Goal: Find specific page/section: Find specific page/section

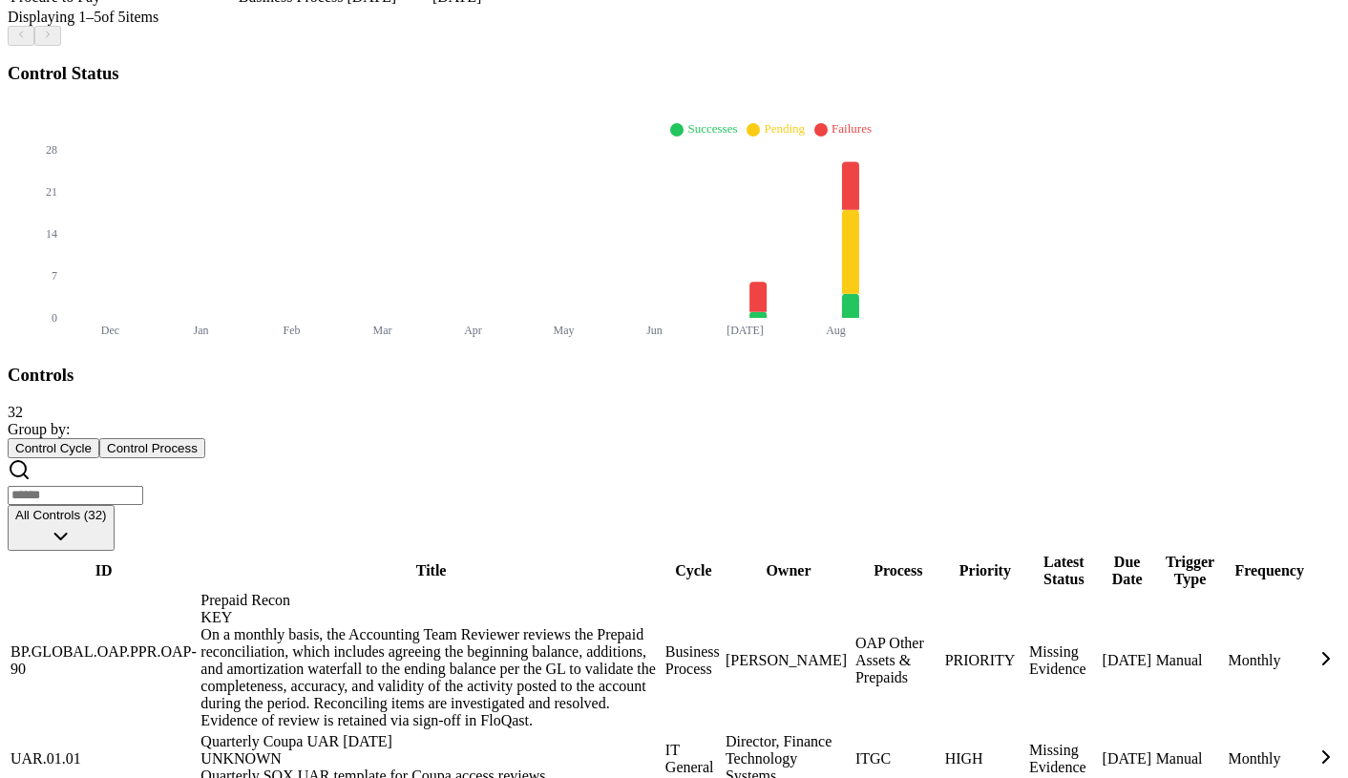
scroll to position [710, 0]
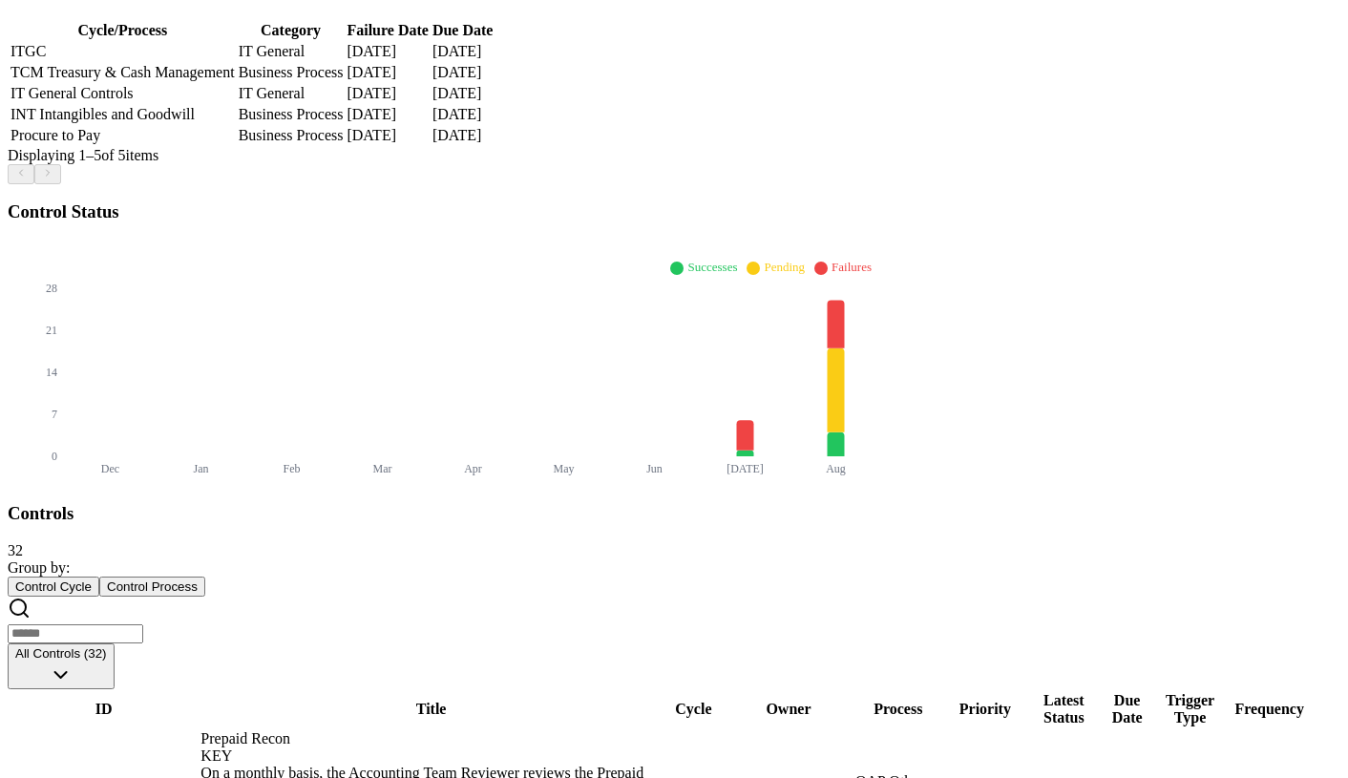
scroll to position [581, 0]
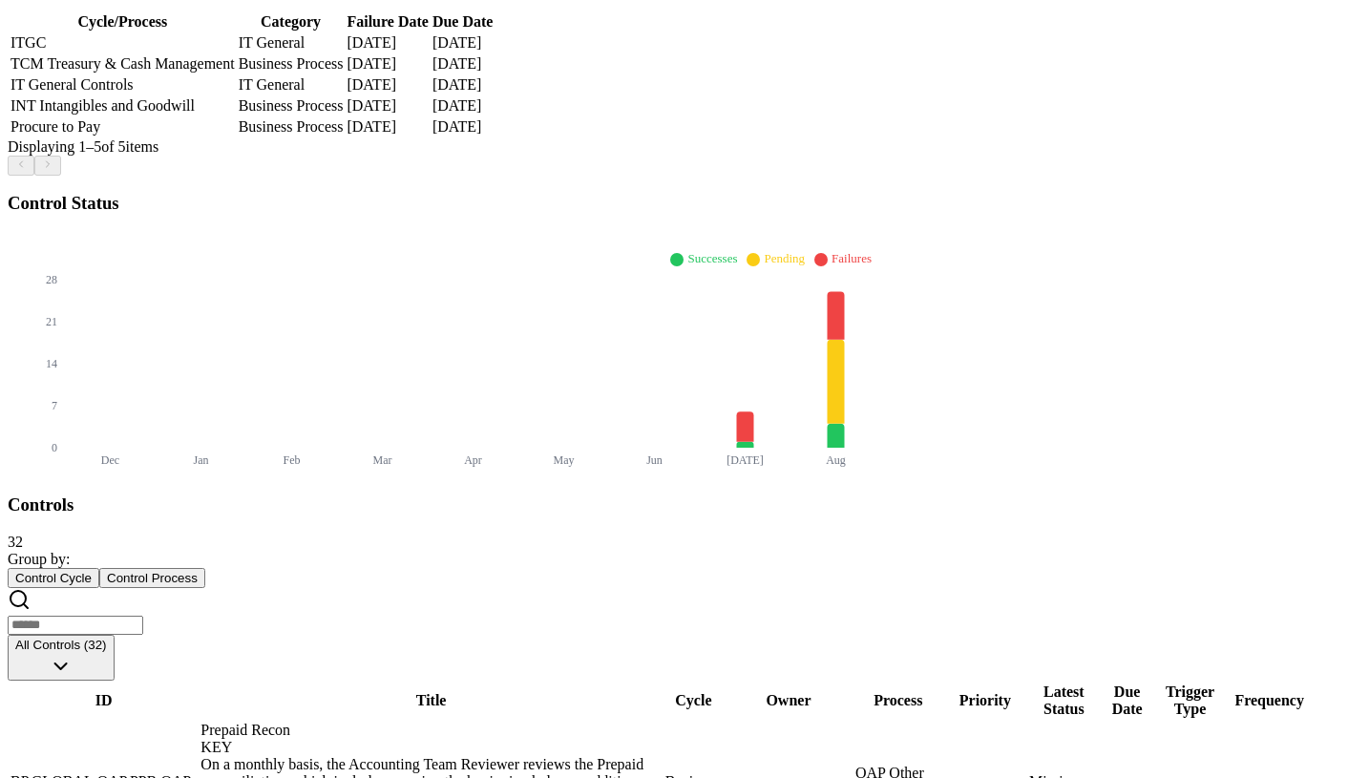
click at [115, 635] on button "All Controls (32)" at bounding box center [61, 658] width 107 height 46
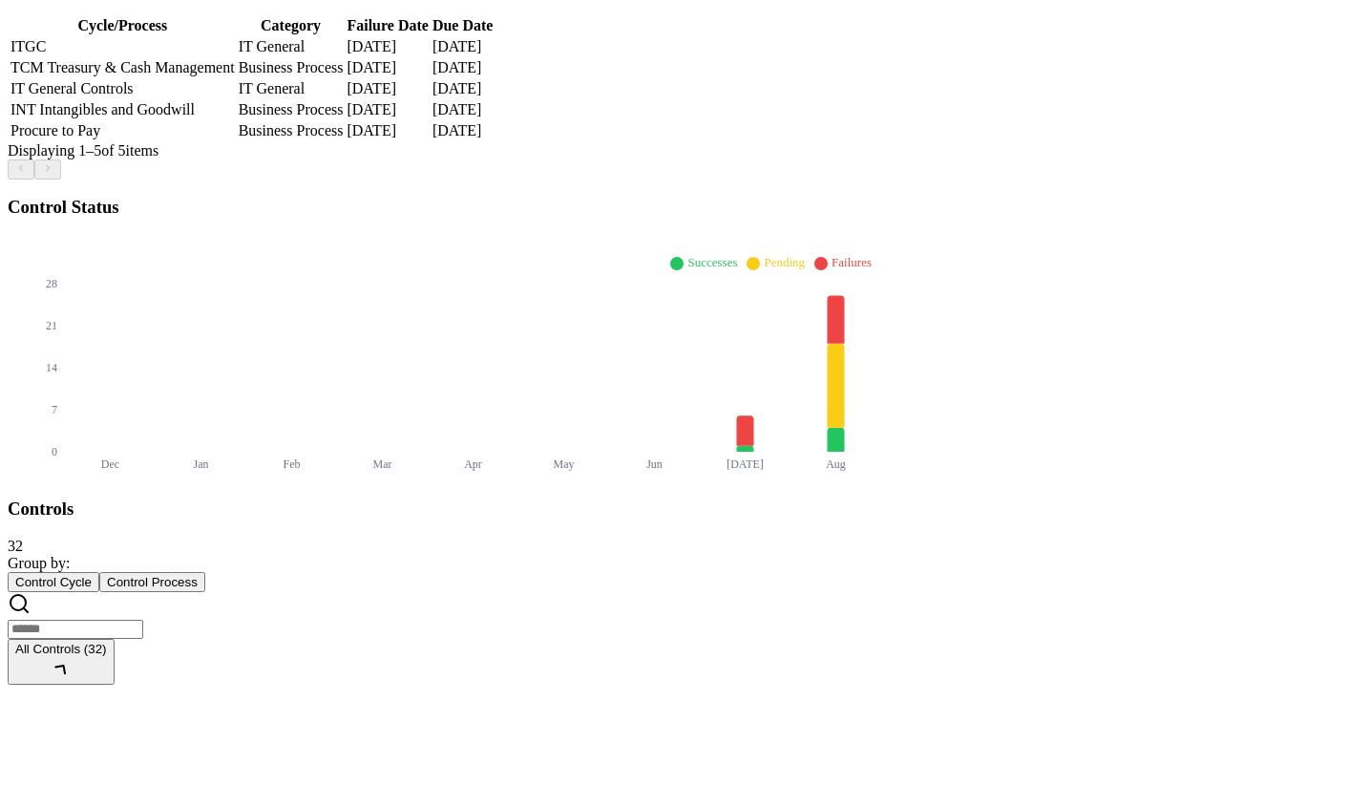
scroll to position [51, 0]
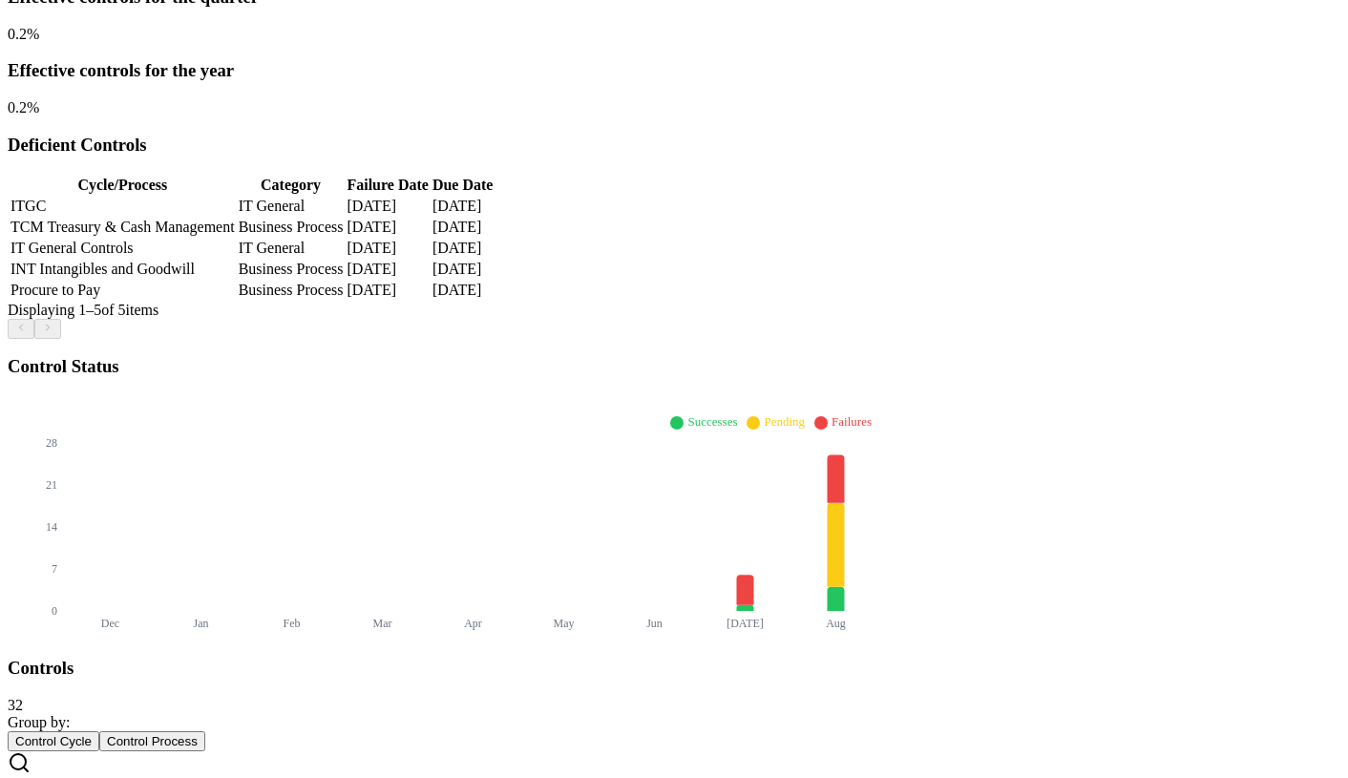
scroll to position [432, 0]
